Goal: Information Seeking & Learning: Check status

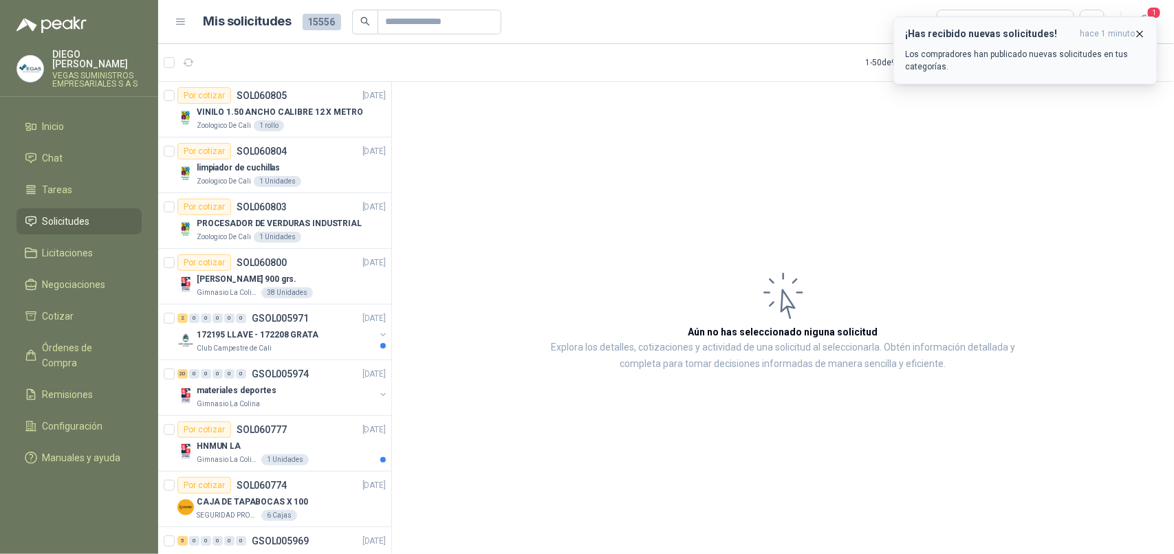
click at [1142, 36] on icon "button" at bounding box center [1140, 34] width 12 height 12
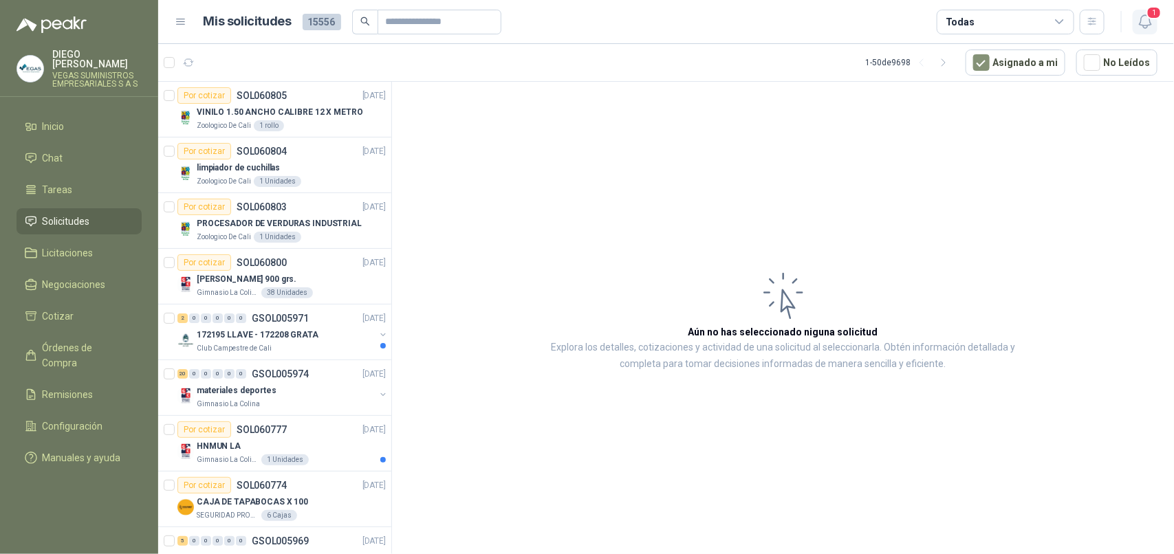
click at [1145, 25] on icon "button" at bounding box center [1145, 21] width 12 height 13
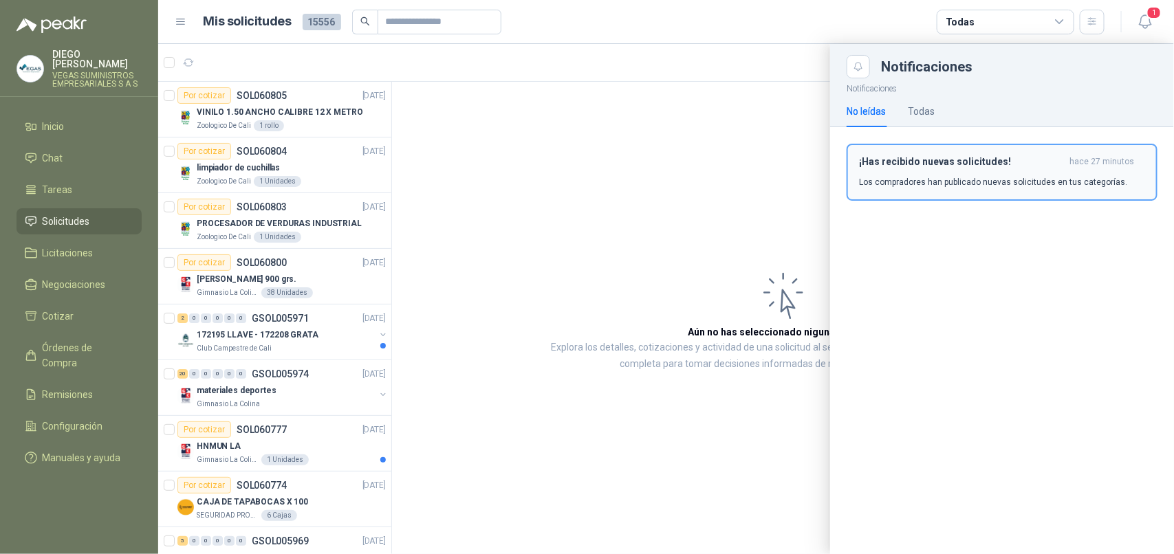
click at [1022, 174] on div "¡Has recibido nuevas solicitudes! hace 27 minutos Los compradores han publicado…" at bounding box center [1002, 172] width 286 height 32
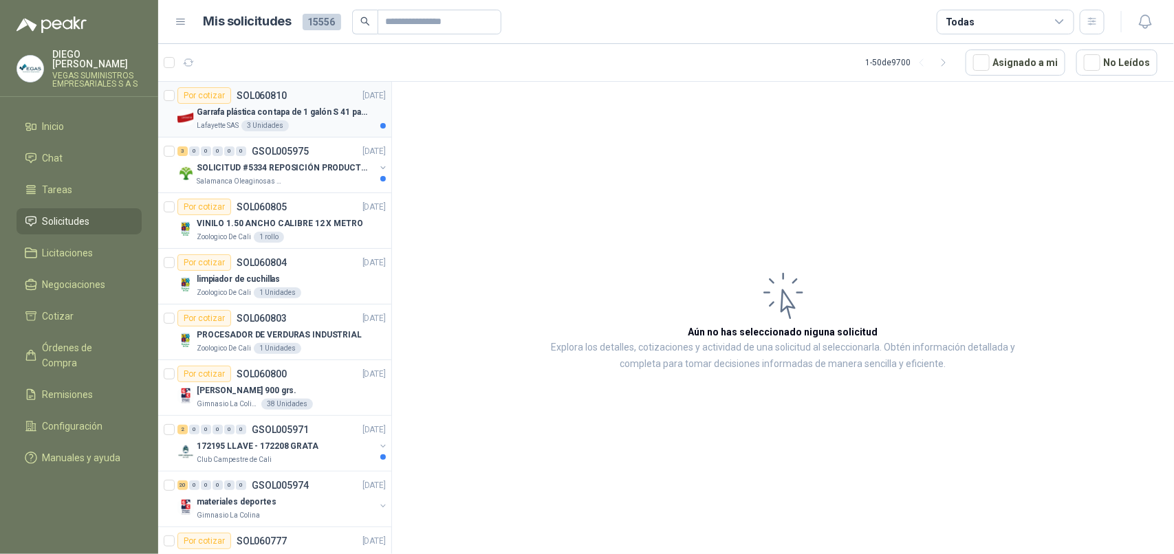
click at [226, 116] on p "Garrafa plástica con tapa de 1 galón S 41 para almacenar varsol, thiner y alcoh…" at bounding box center [282, 112] width 171 height 13
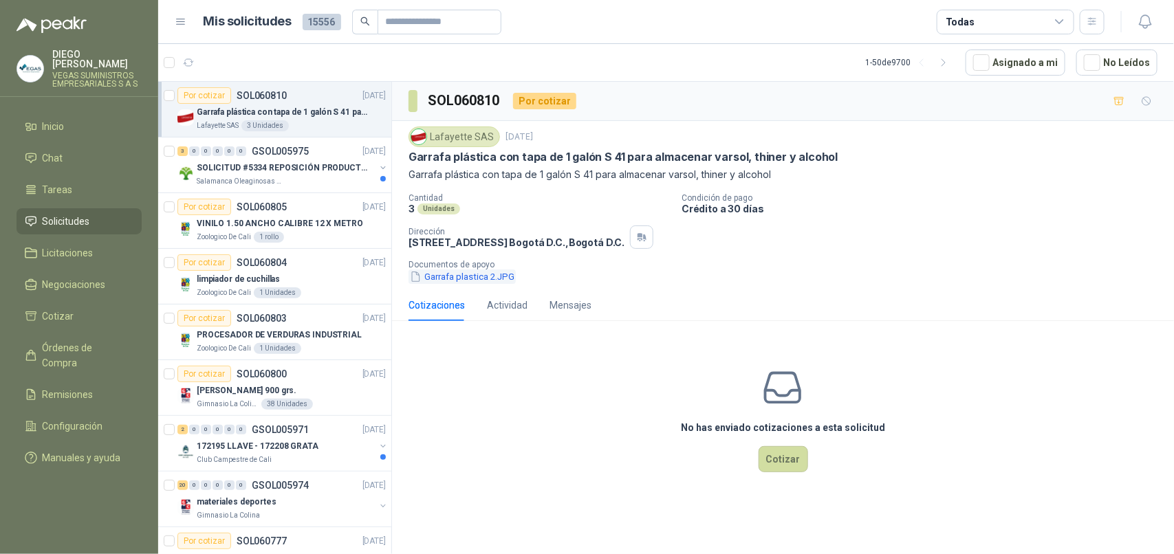
click at [462, 283] on button "Garrafa plastica 2.JPG" at bounding box center [462, 277] width 107 height 14
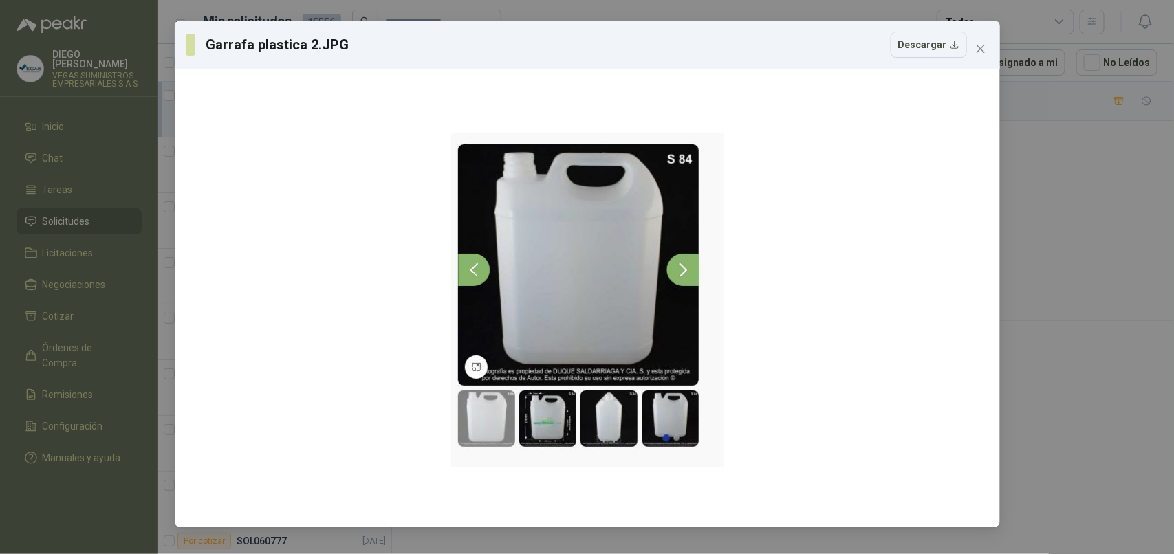
click at [975, 48] on span "Close" at bounding box center [981, 48] width 22 height 11
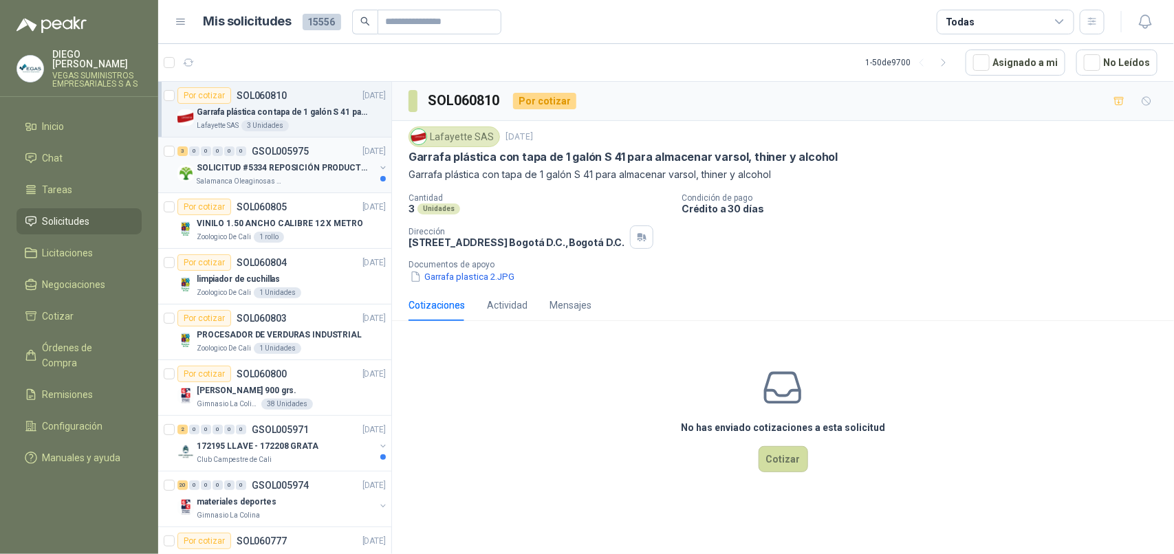
click at [284, 176] on div "Salamanca Oleaginosas SAS" at bounding box center [286, 181] width 178 height 11
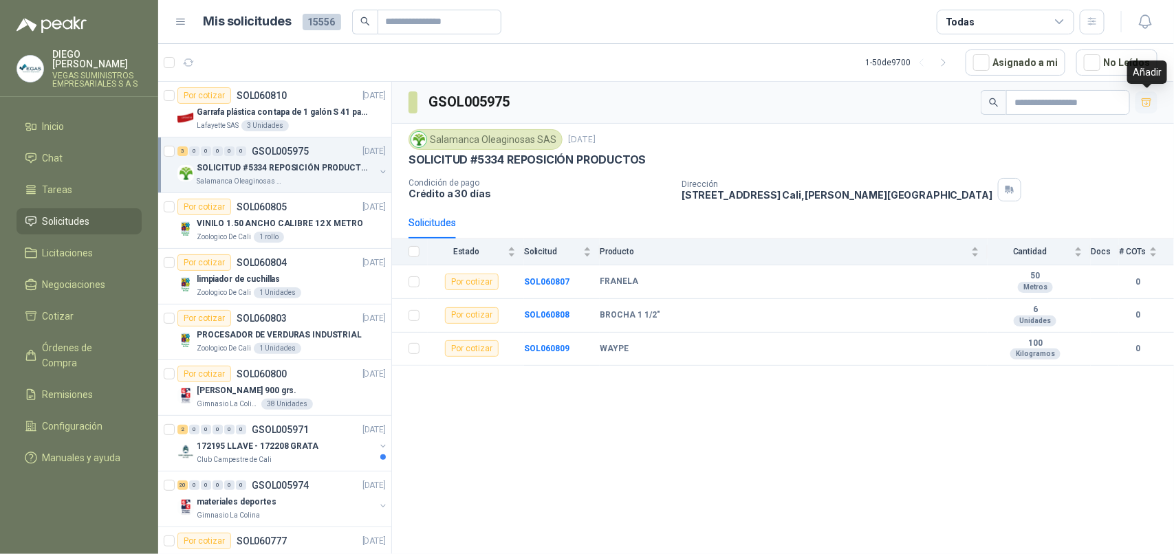
click at [1151, 98] on icon "button" at bounding box center [1147, 103] width 12 height 12
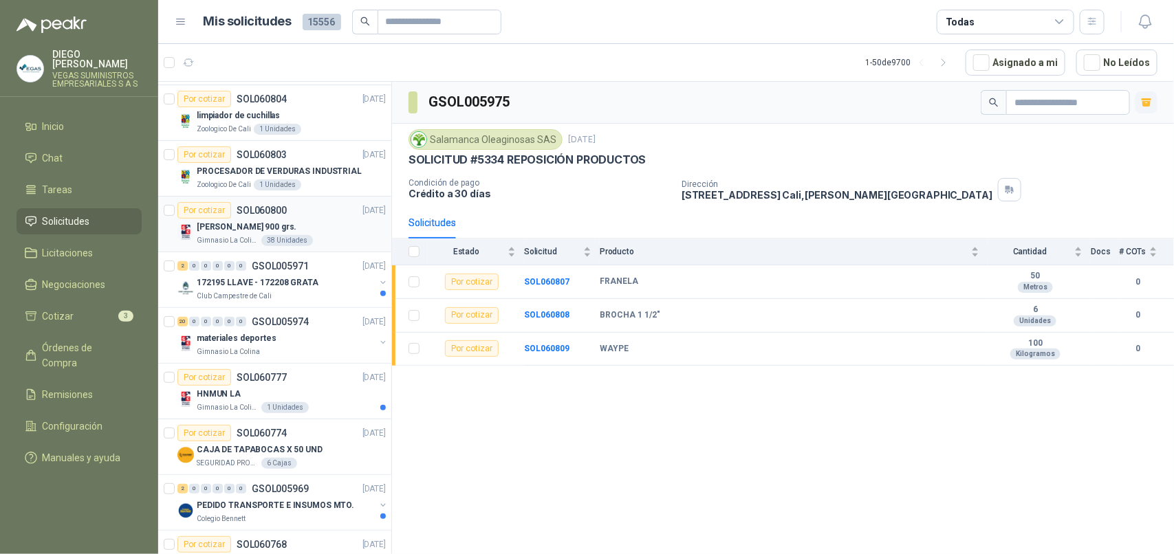
scroll to position [172, 0]
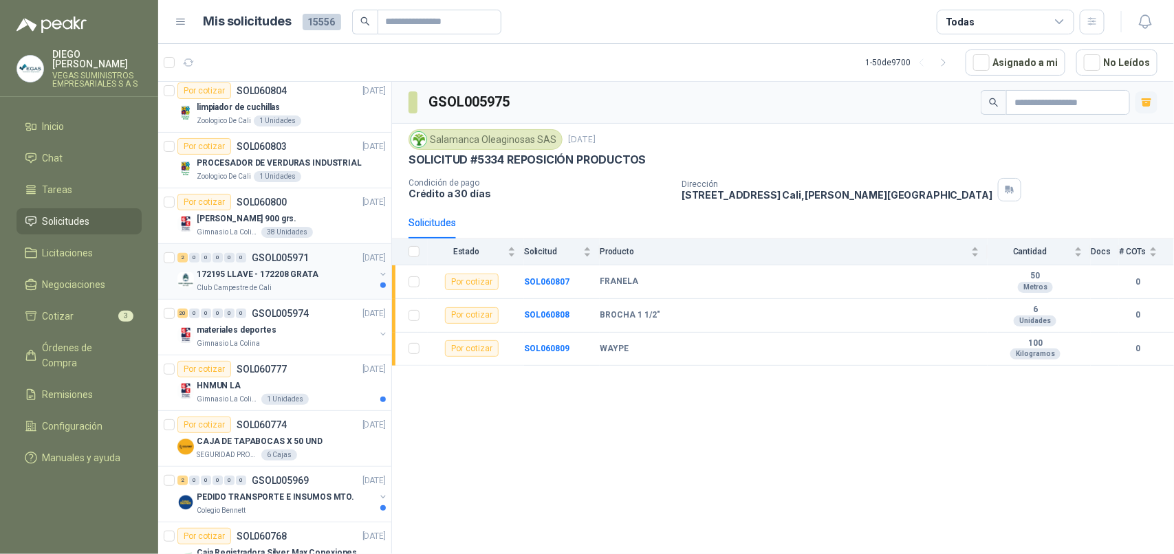
click at [318, 283] on div "172195 LLAVE - 172208 GRATA" at bounding box center [286, 274] width 178 height 17
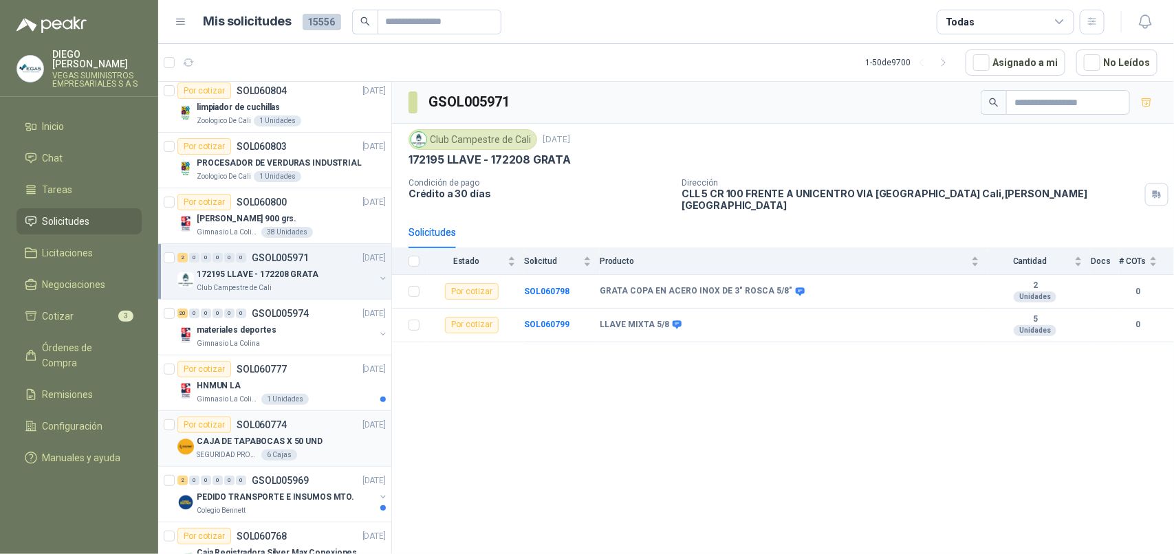
scroll to position [258, 0]
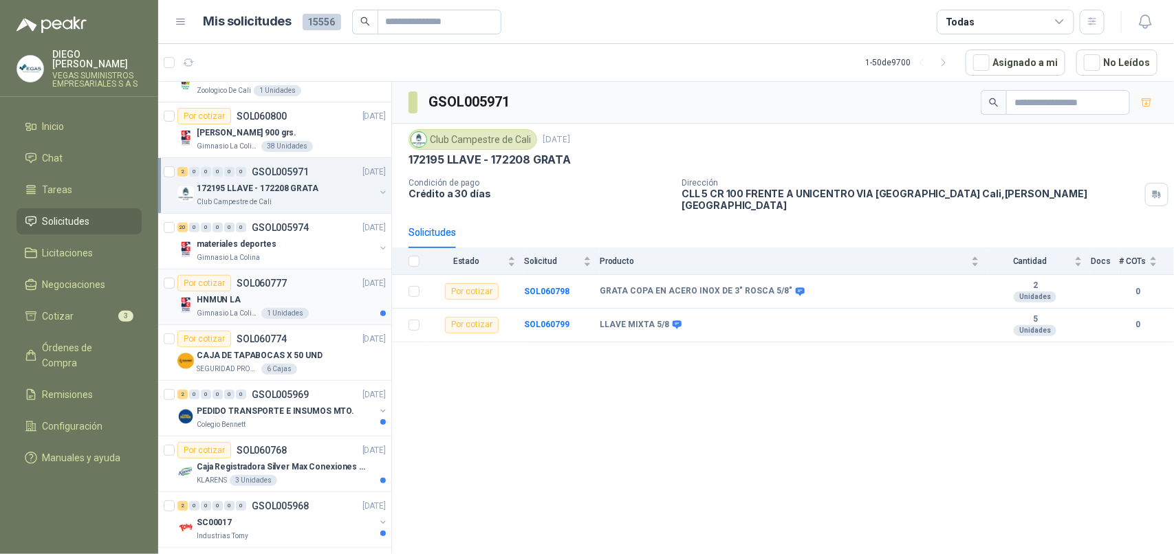
click at [325, 314] on div "Gimnasio La Colina 1 Unidades" at bounding box center [291, 313] width 189 height 11
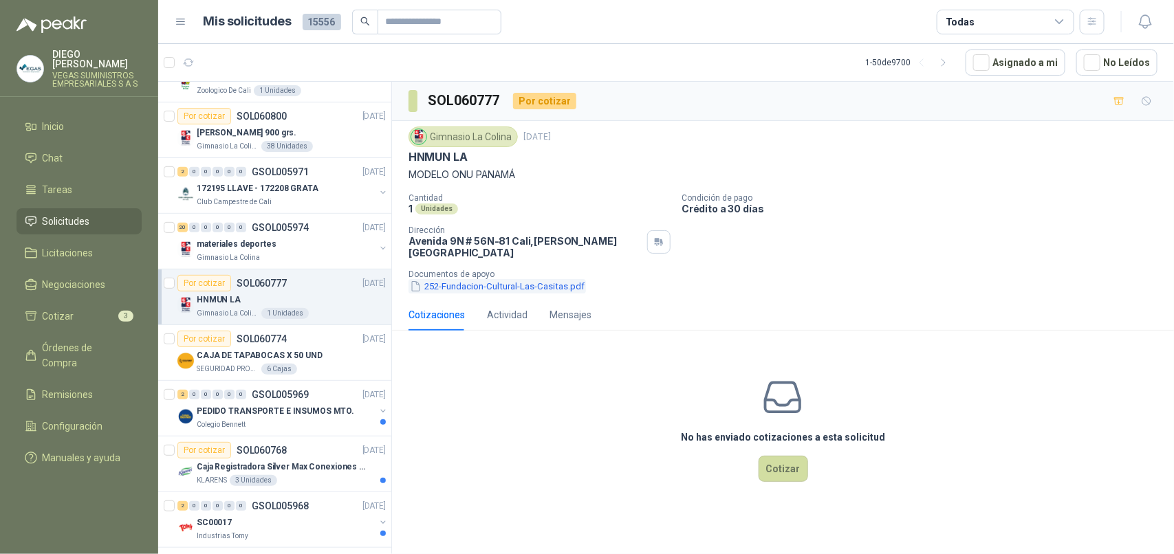
click at [479, 279] on button "252-Fundacion-Cultural-Las-Casitas.pdf" at bounding box center [497, 286] width 177 height 14
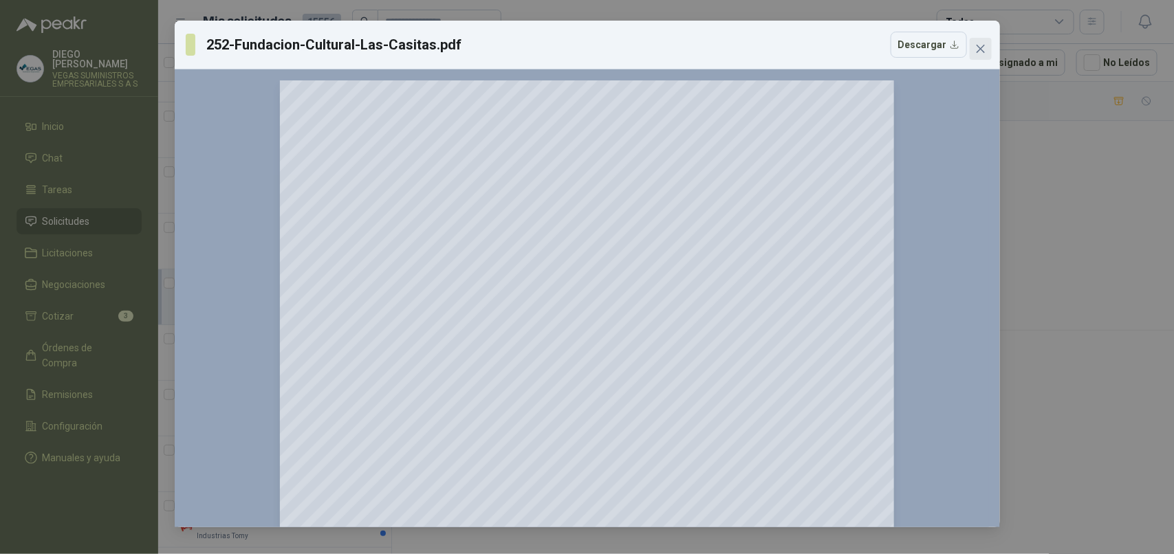
click at [985, 53] on icon "close" at bounding box center [980, 48] width 11 height 11
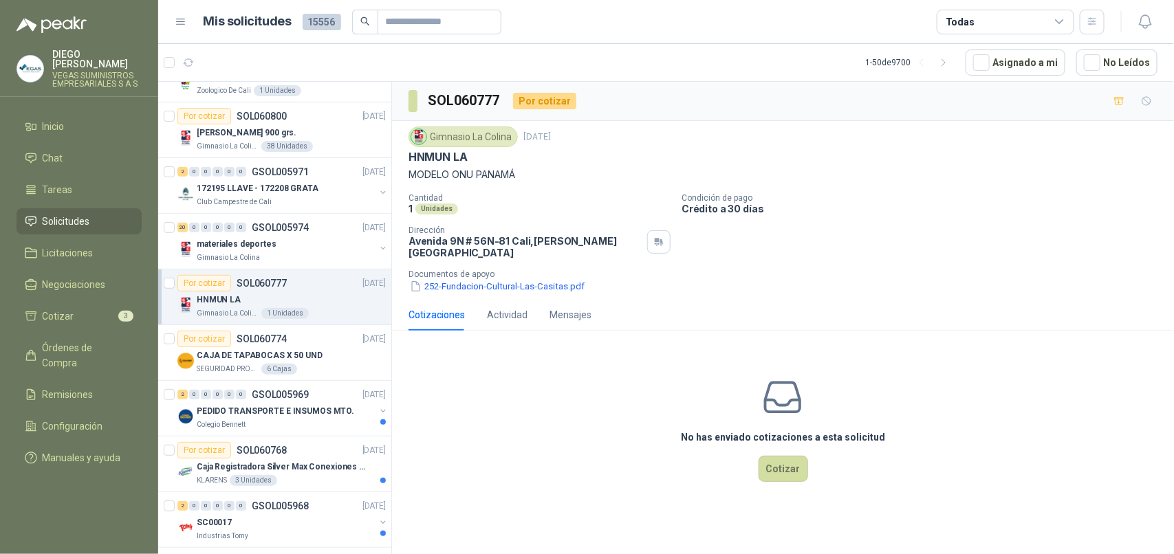
scroll to position [344, 0]
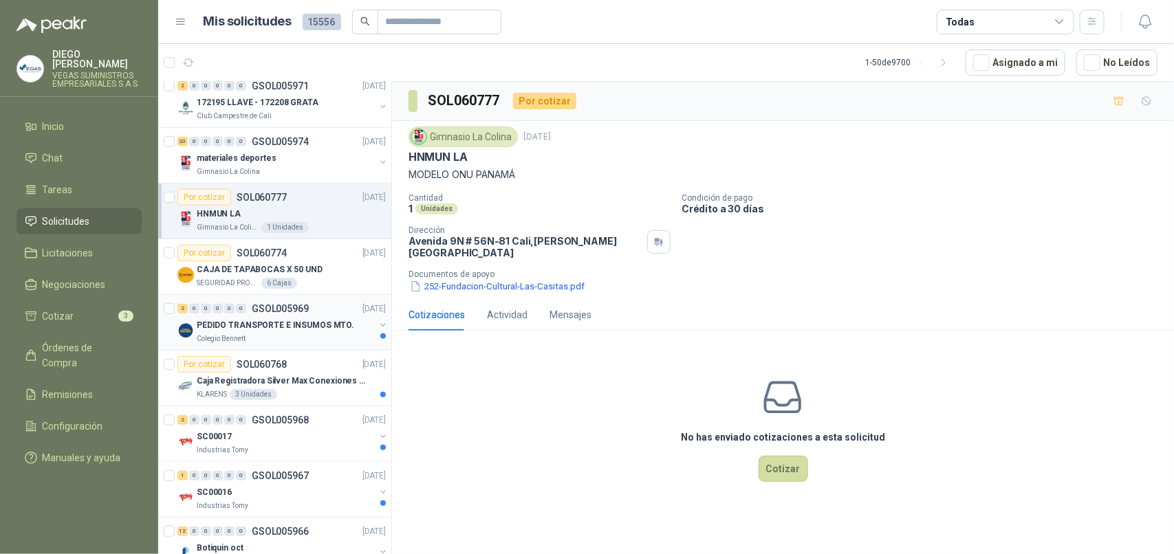
click at [317, 339] on div "Colegio Bennett" at bounding box center [286, 339] width 178 height 11
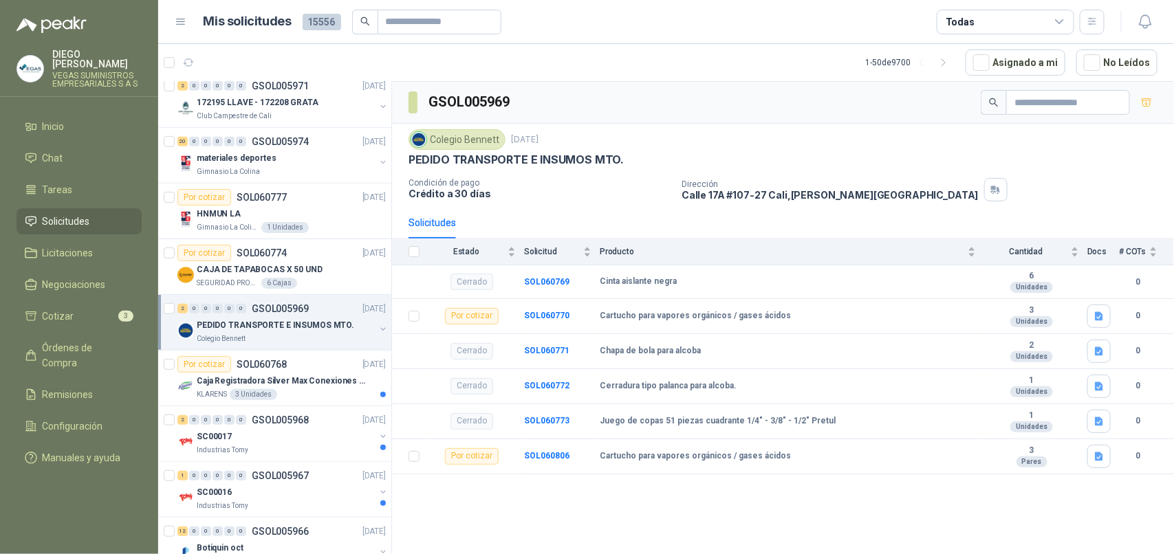
scroll to position [430, 0]
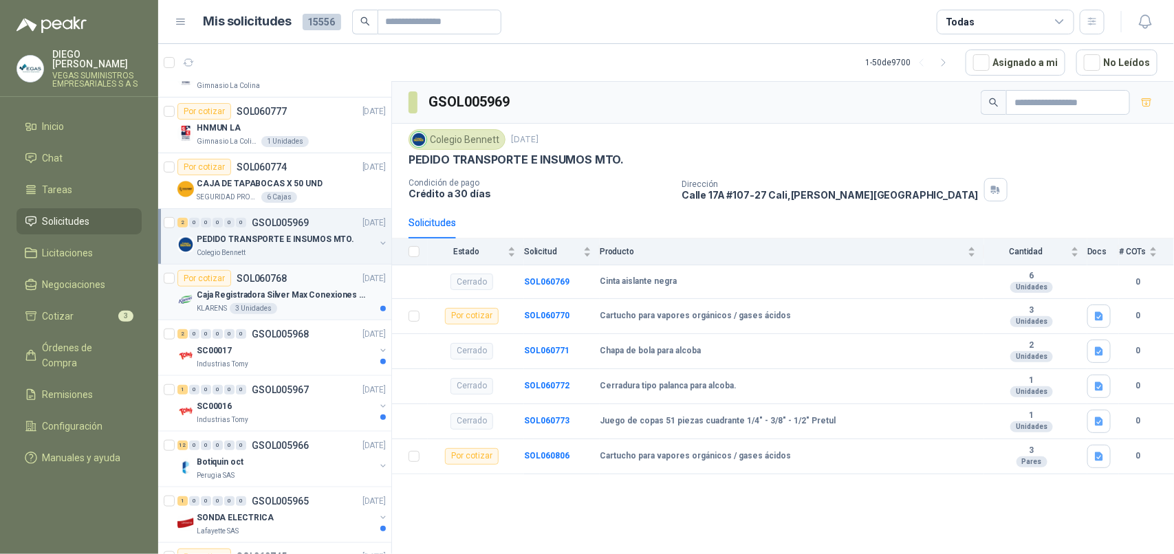
click at [315, 310] on div "KLARENS 3 Unidades" at bounding box center [291, 308] width 189 height 11
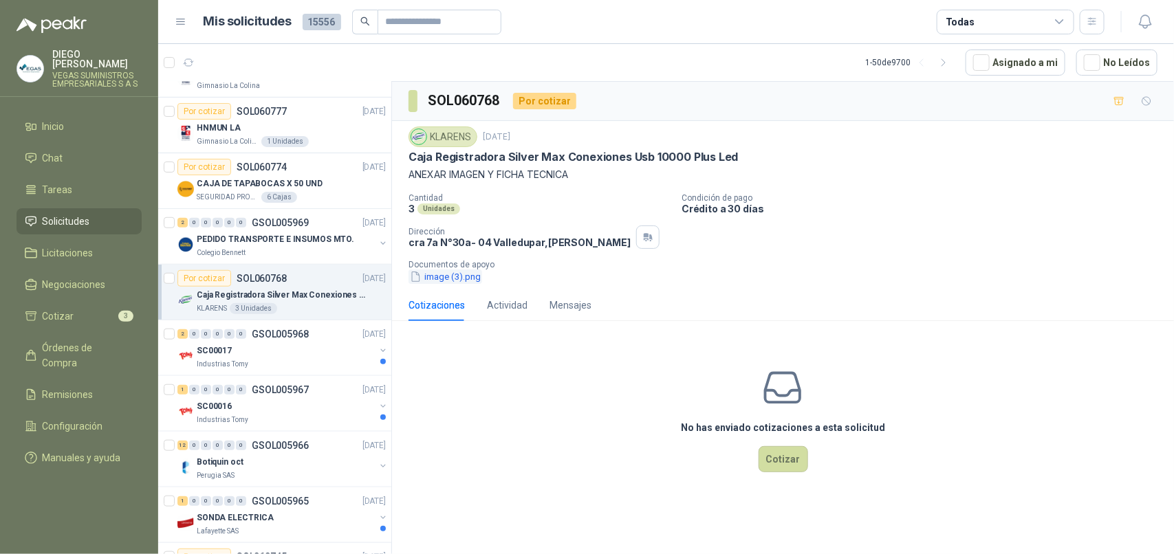
click at [447, 275] on button "image (3).png" at bounding box center [446, 277] width 74 height 14
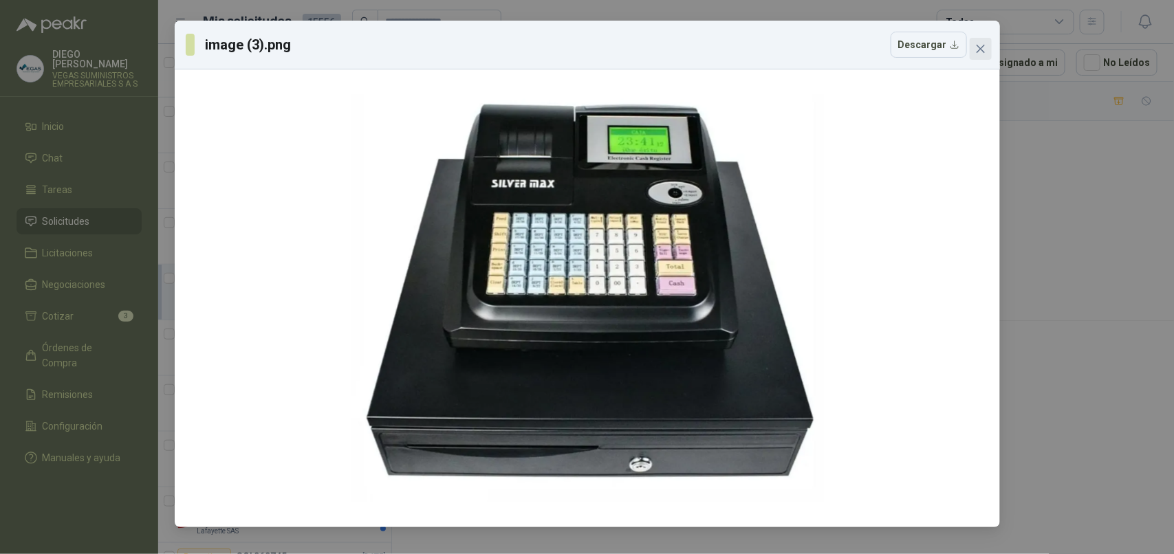
click at [985, 45] on icon "close" at bounding box center [980, 48] width 11 height 11
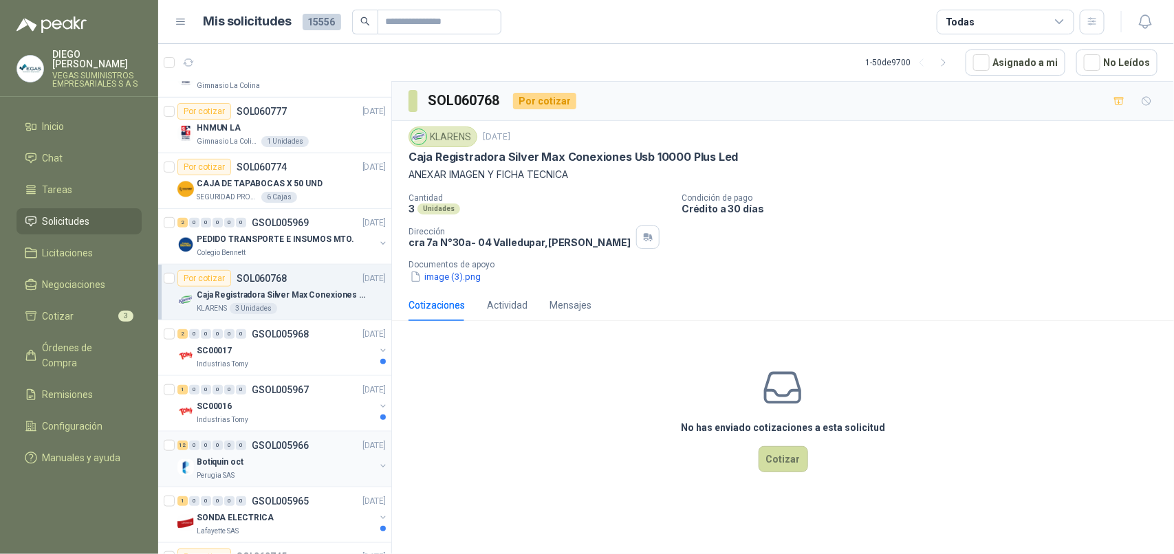
click at [270, 482] on div "Perugia SAS" at bounding box center [286, 476] width 178 height 11
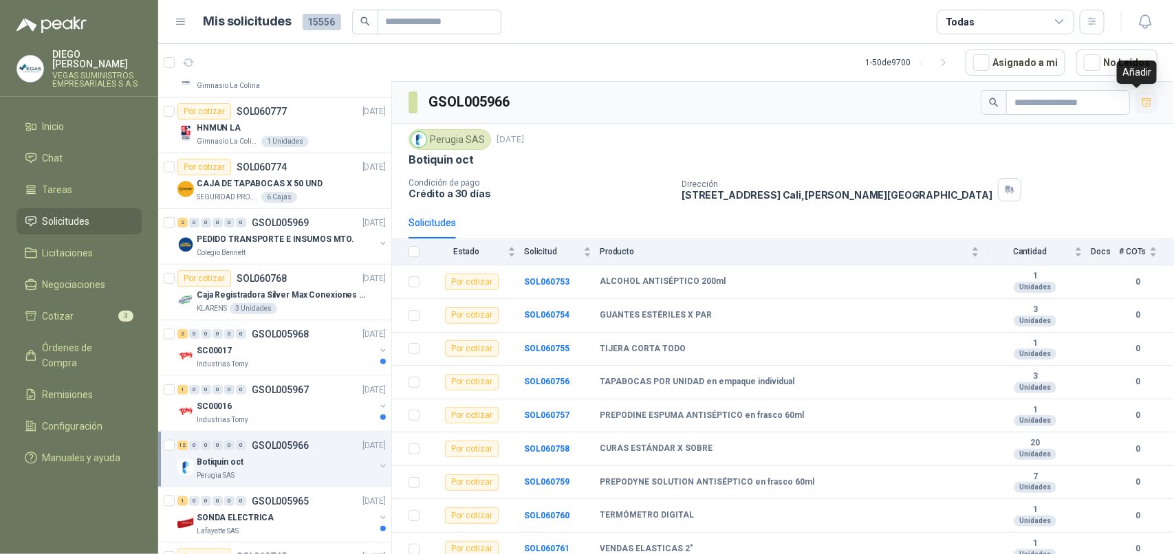
click at [1136, 110] on button "button" at bounding box center [1147, 102] width 22 height 22
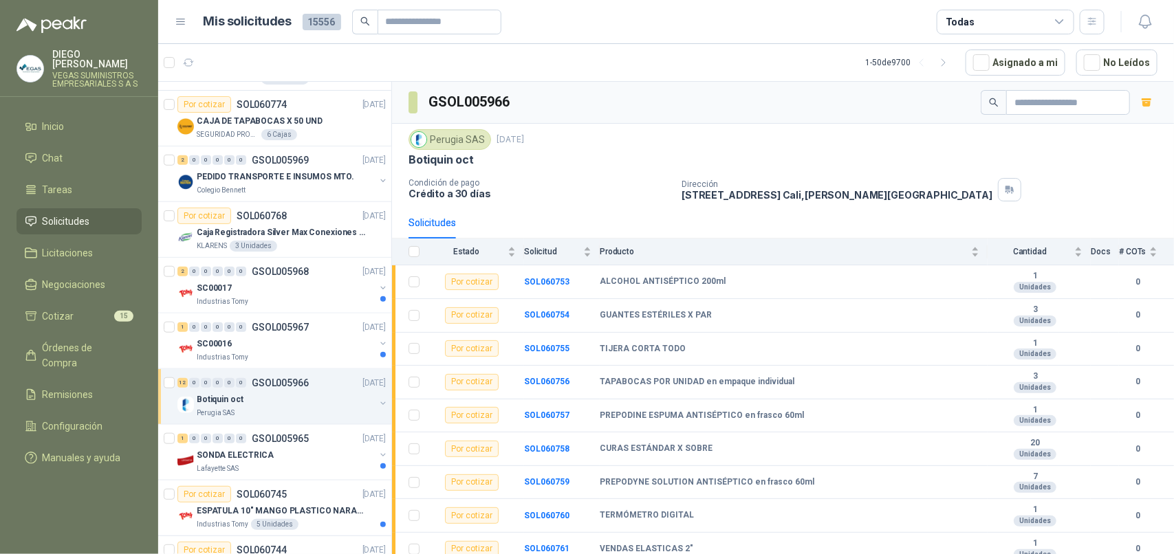
scroll to position [602, 0]
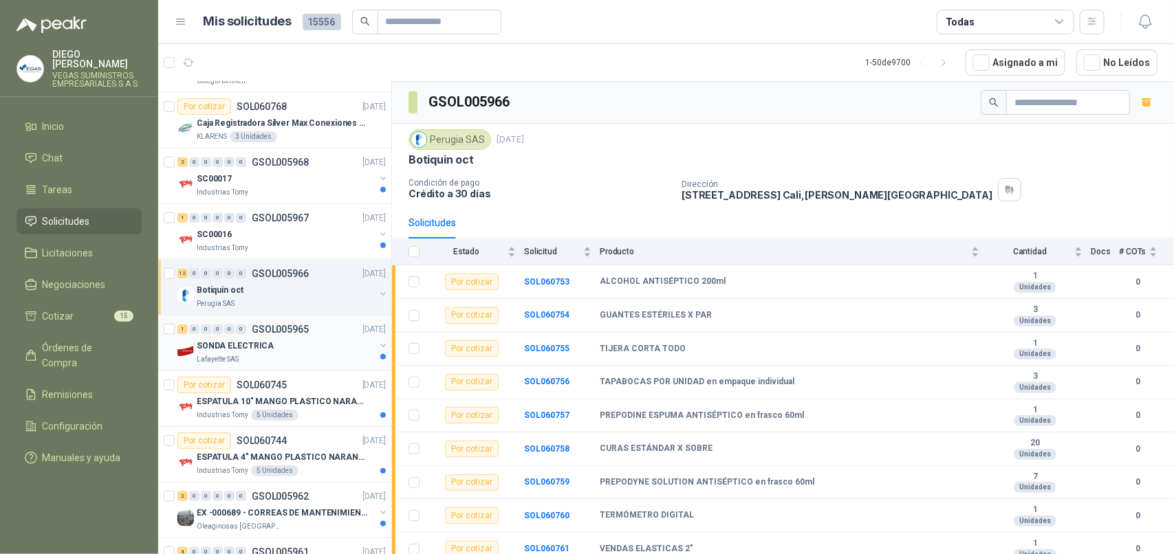
click at [255, 356] on div "Lafayette SAS" at bounding box center [286, 359] width 178 height 11
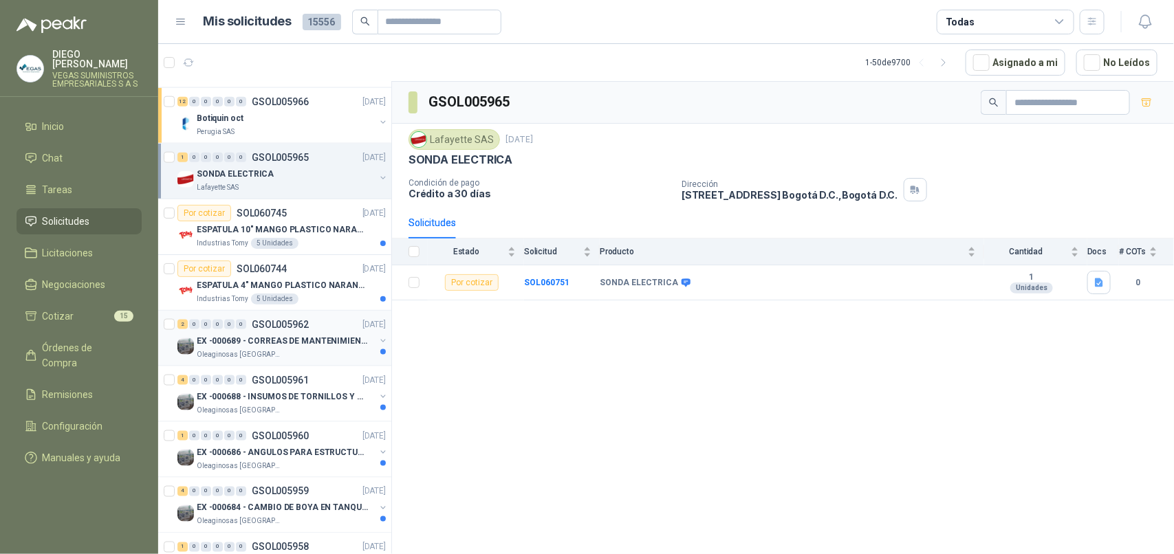
scroll to position [860, 0]
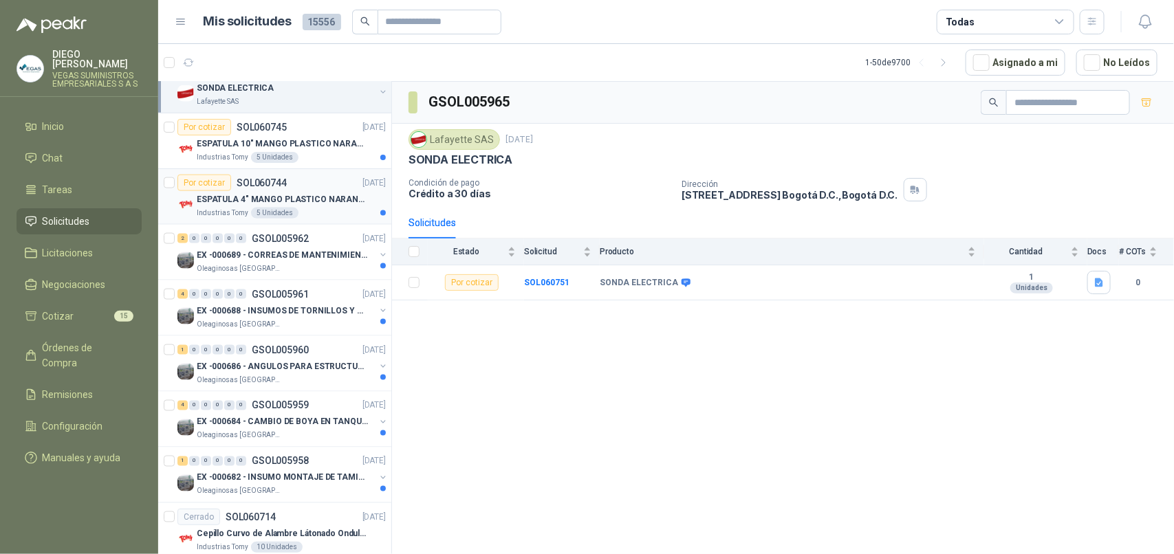
click at [215, 201] on p "ESPATULA 4" MANGO PLASTICO NARANJA MARCA TRUPPER" at bounding box center [282, 199] width 171 height 13
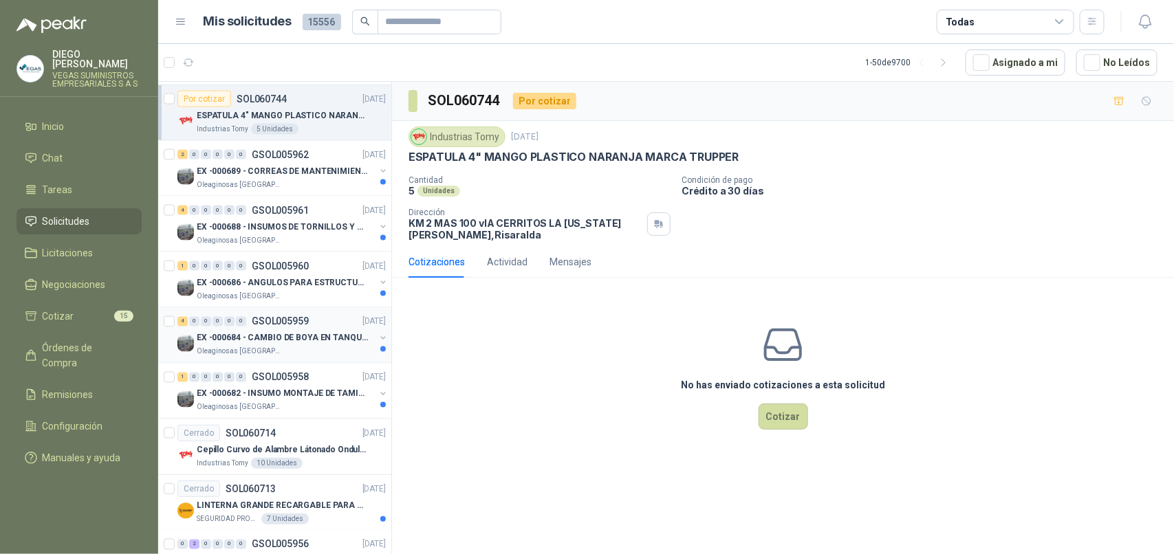
scroll to position [1118, 0]
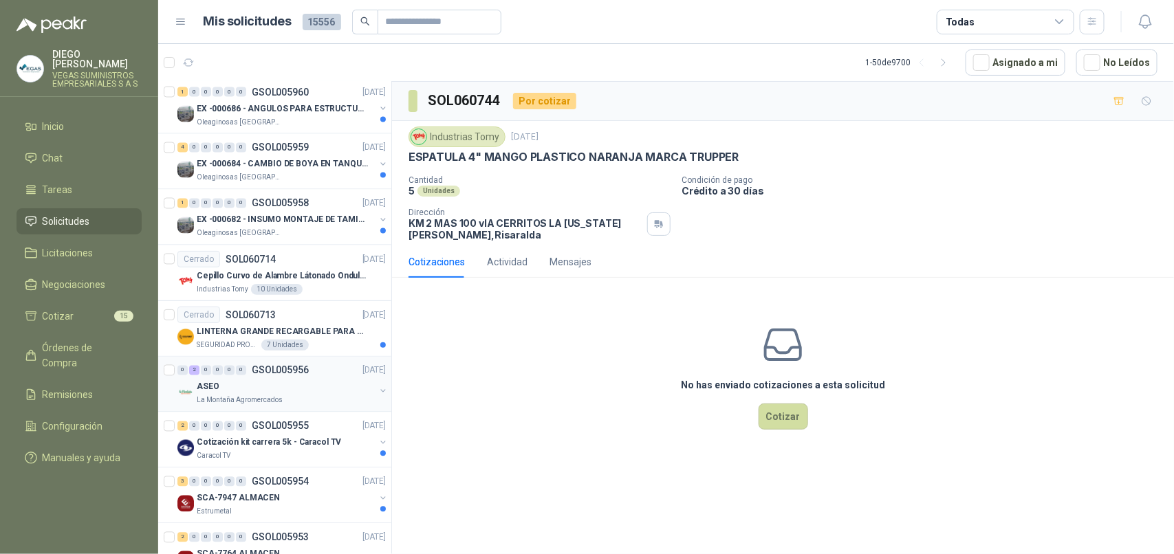
click at [244, 401] on p "La Montaña Agromercados" at bounding box center [240, 401] width 86 height 11
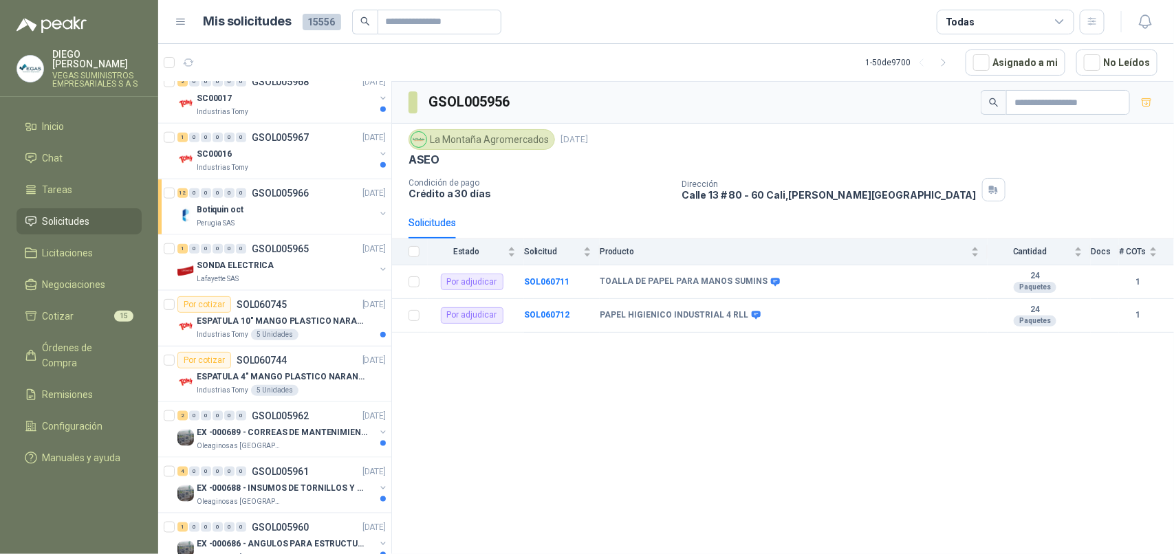
scroll to position [688, 0]
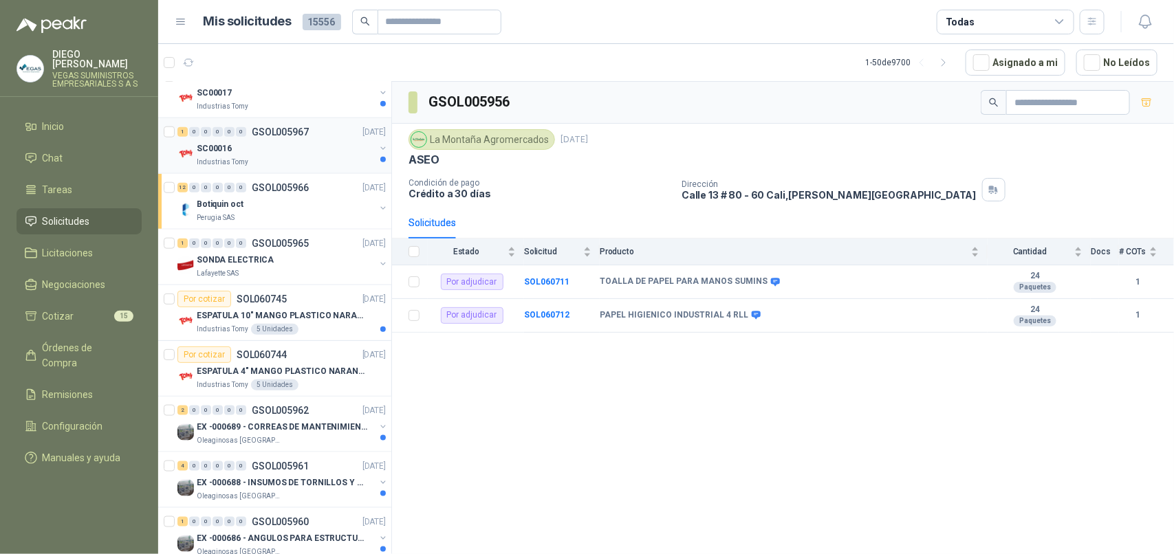
click at [246, 160] on div "Industrias Tomy" at bounding box center [286, 162] width 178 height 11
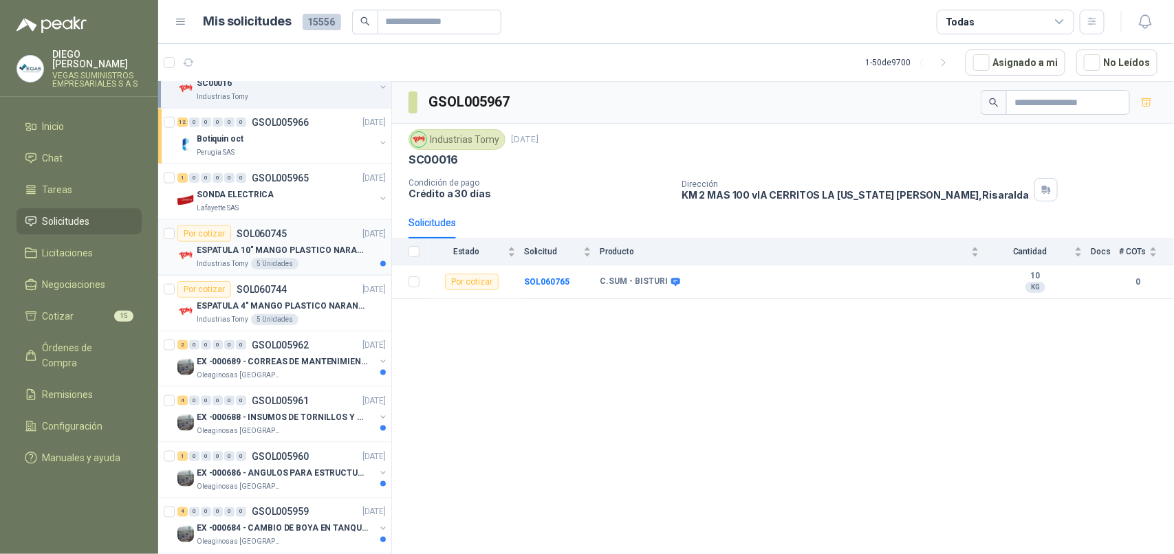
scroll to position [860, 0]
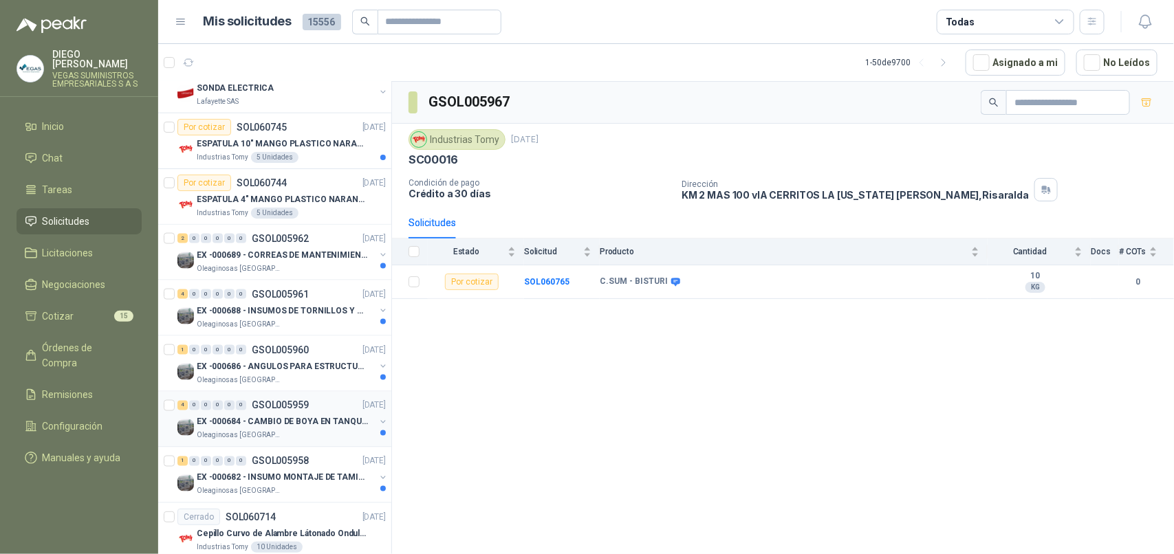
click at [301, 429] on p "EX -000684 - CAMBIO DE BOYA EN TANQUE ALIMENTADOR" at bounding box center [282, 422] width 171 height 13
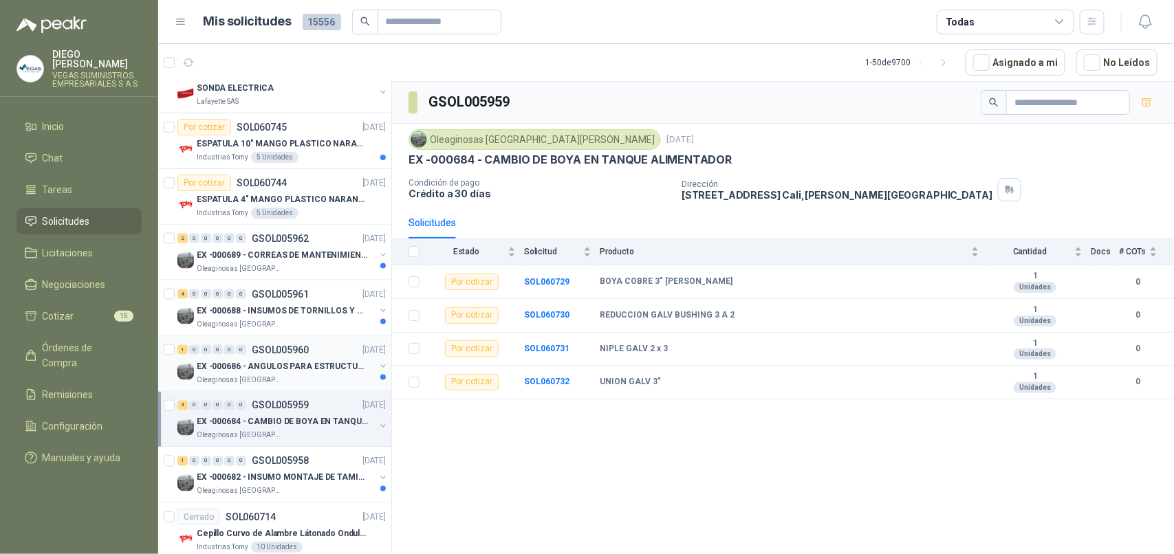
click at [283, 386] on div "Oleaginosas [GEOGRAPHIC_DATA][PERSON_NAME]" at bounding box center [286, 380] width 178 height 11
